Goal: Task Accomplishment & Management: Manage account settings

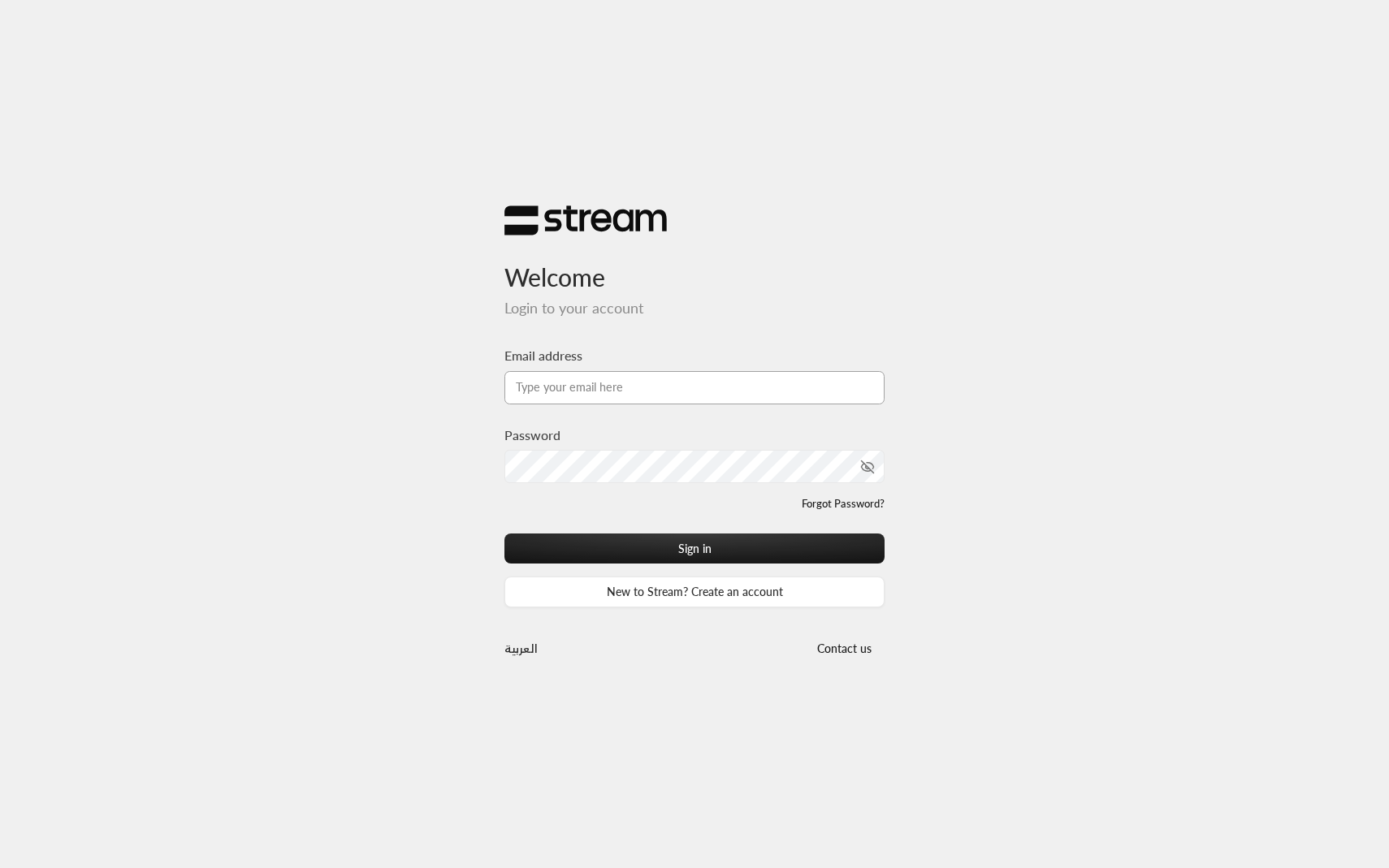
click at [675, 390] on input "Email address" at bounding box center [694, 388] width 380 height 34
type input "[EMAIL_ADDRESS][DOMAIN_NAME]"
click at [703, 551] on button "Sign in" at bounding box center [694, 549] width 380 height 30
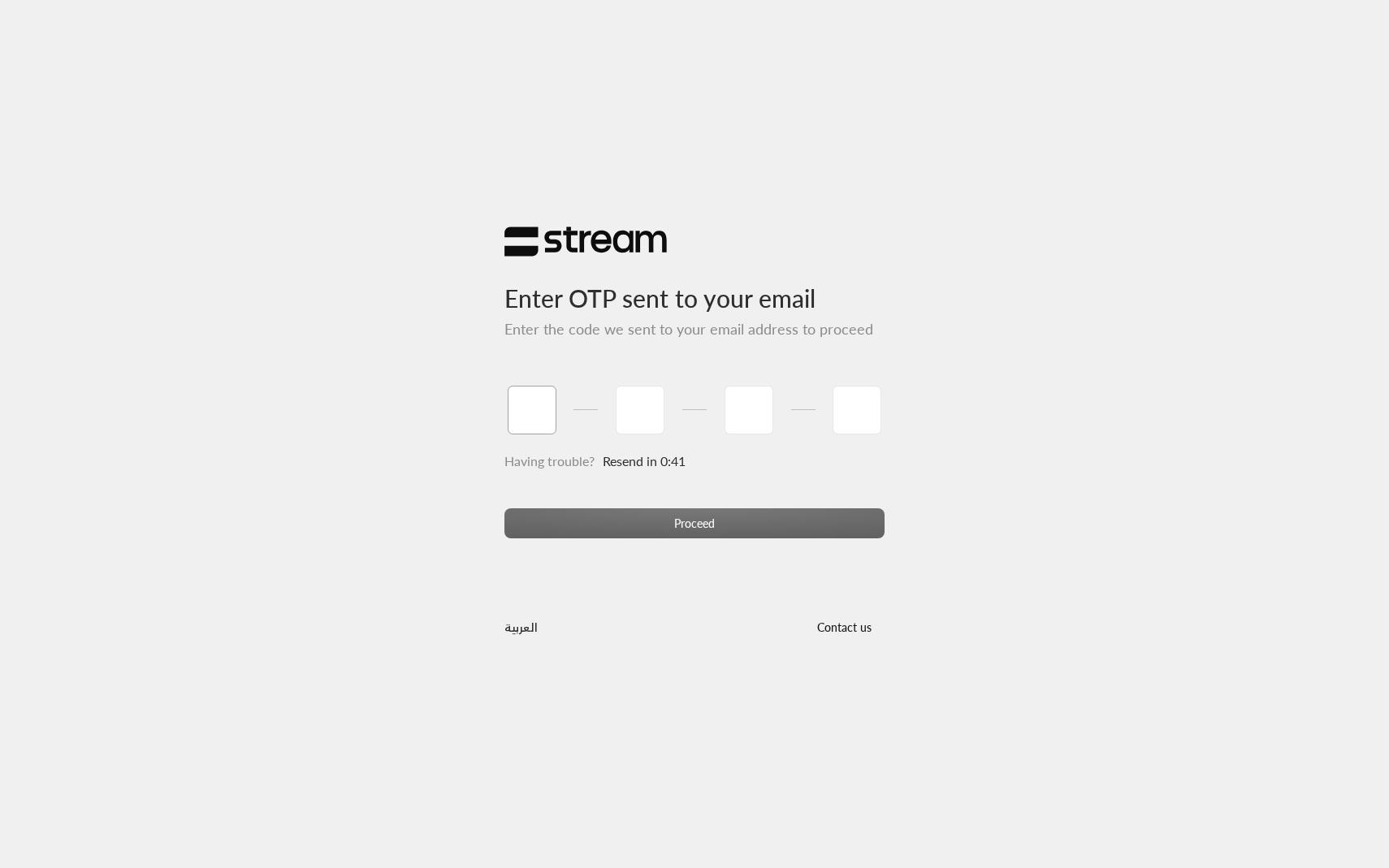
type input "9"
type input "2"
type input "0"
type input "9"
click at [510, 528] on div "Proceed" at bounding box center [694, 530] width 380 height 44
